Goal: Navigation & Orientation: Go to known website

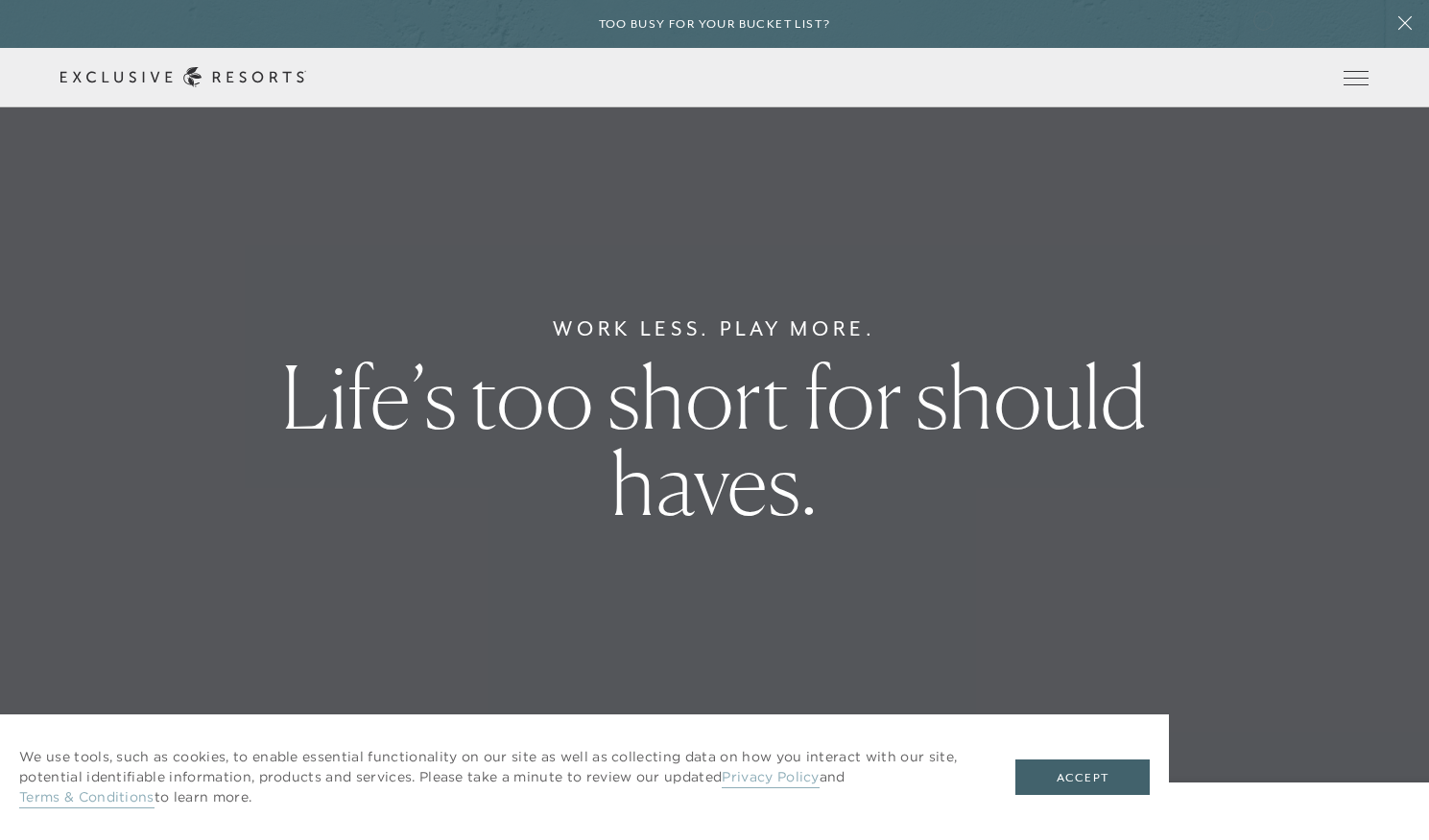
click at [1262, 18] on div "Too busy for your bucket list?" at bounding box center [714, 23] width 1429 height 48
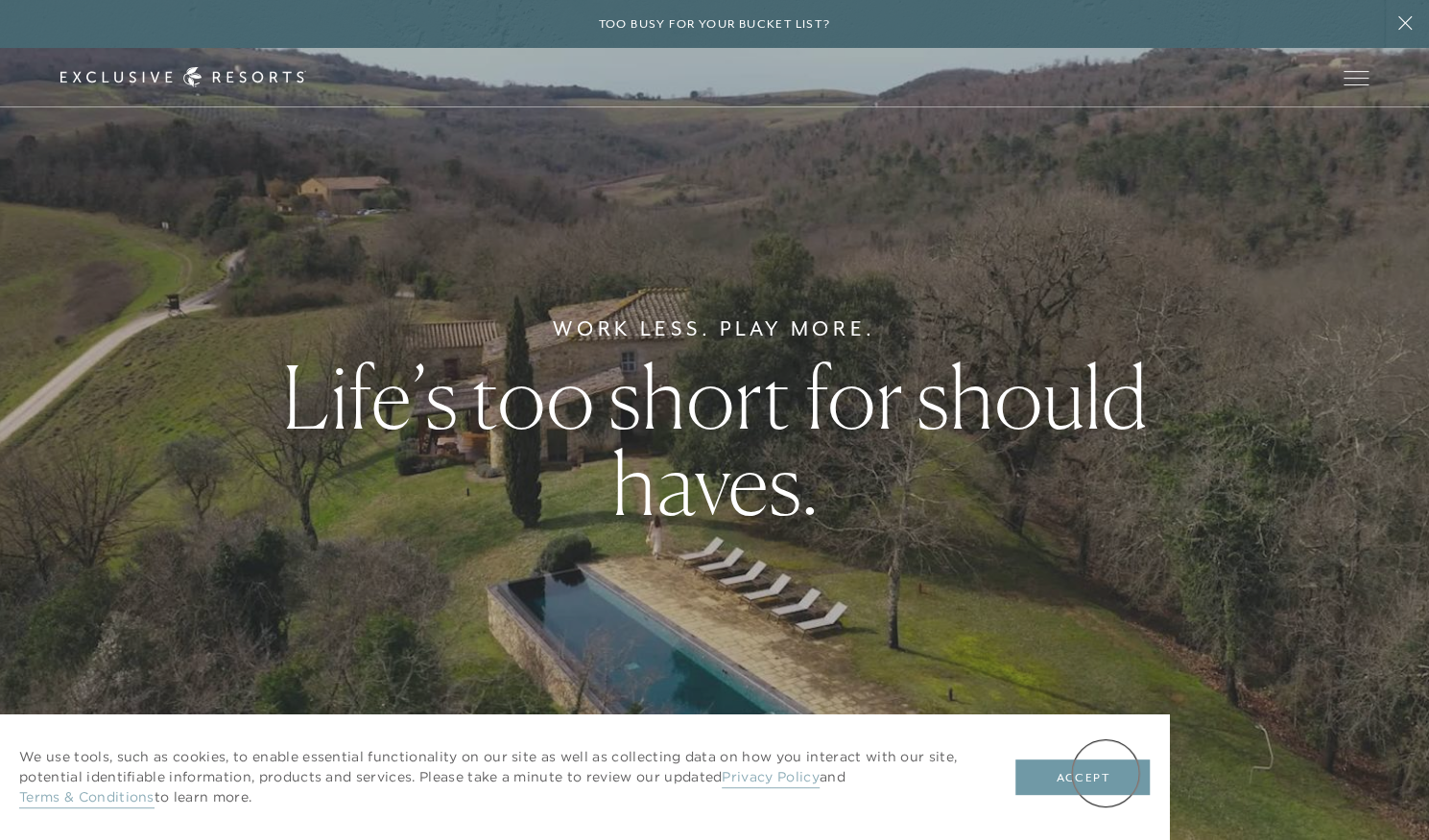
click at [1105, 772] on button "Accept" at bounding box center [1082, 778] width 134 height 37
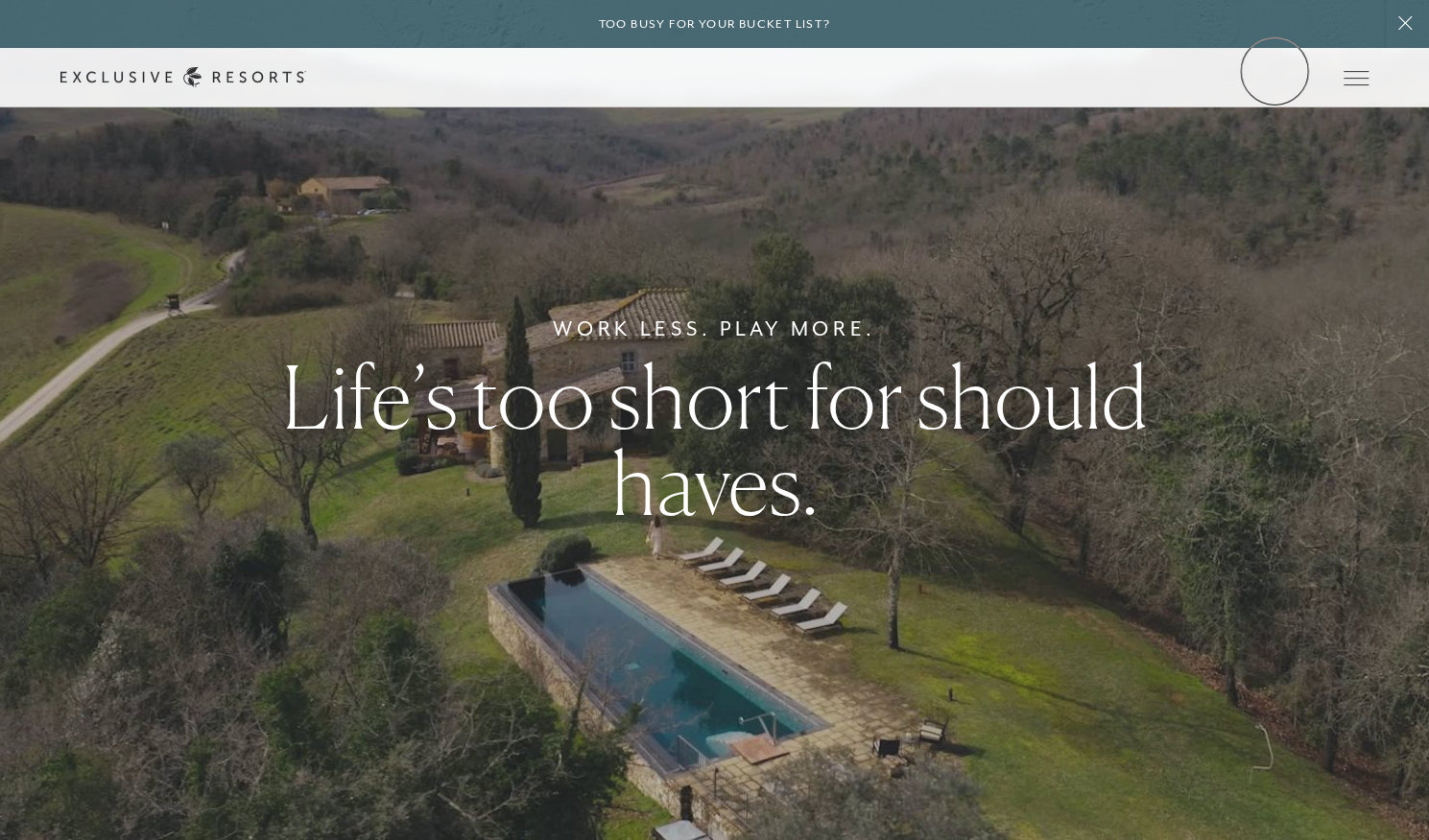
click at [0, 0] on link "Member Login" at bounding box center [0, 0] width 0 height 0
